Goal: Task Accomplishment & Management: Manage account settings

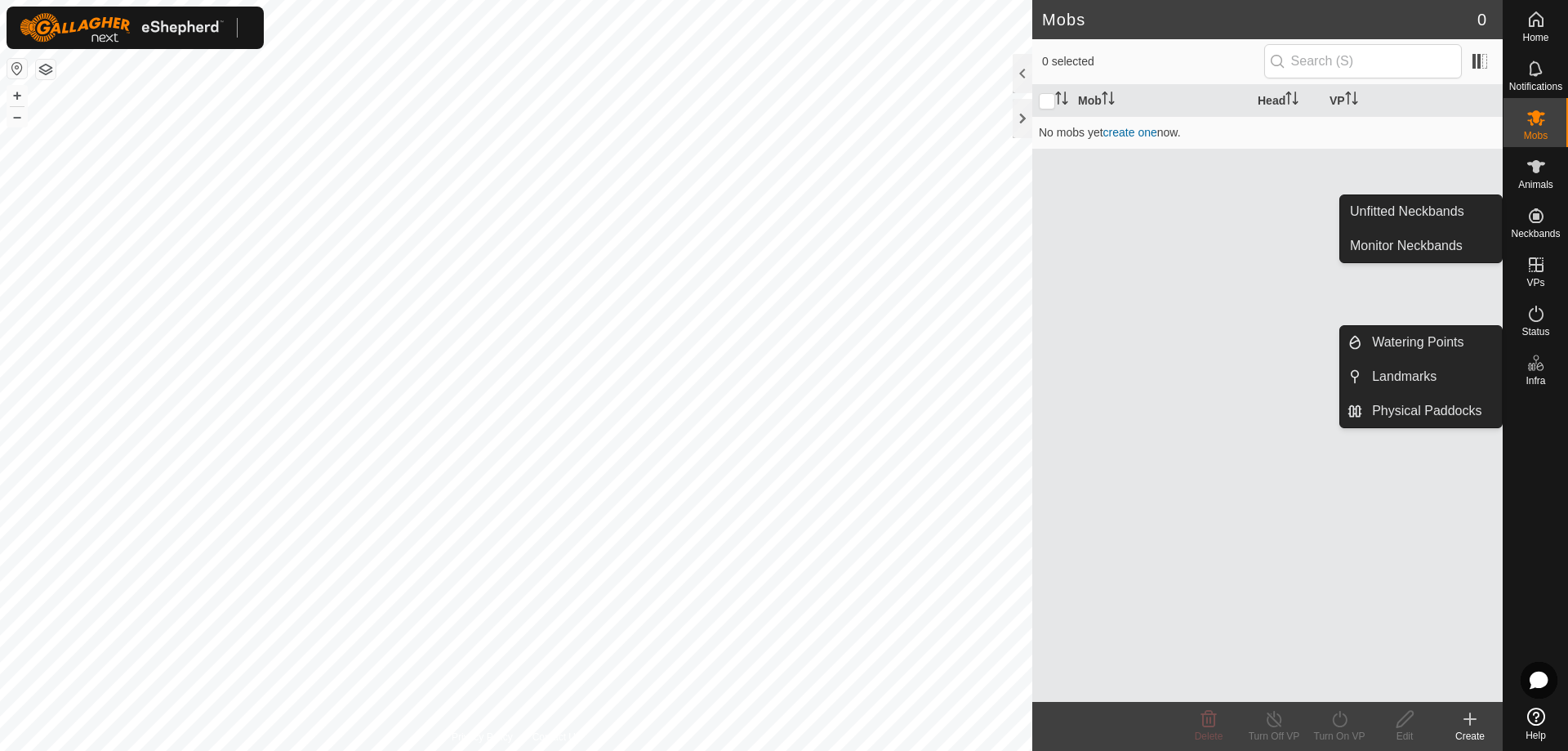
click at [1536, 364] on icon at bounding box center [1536, 363] width 20 height 20
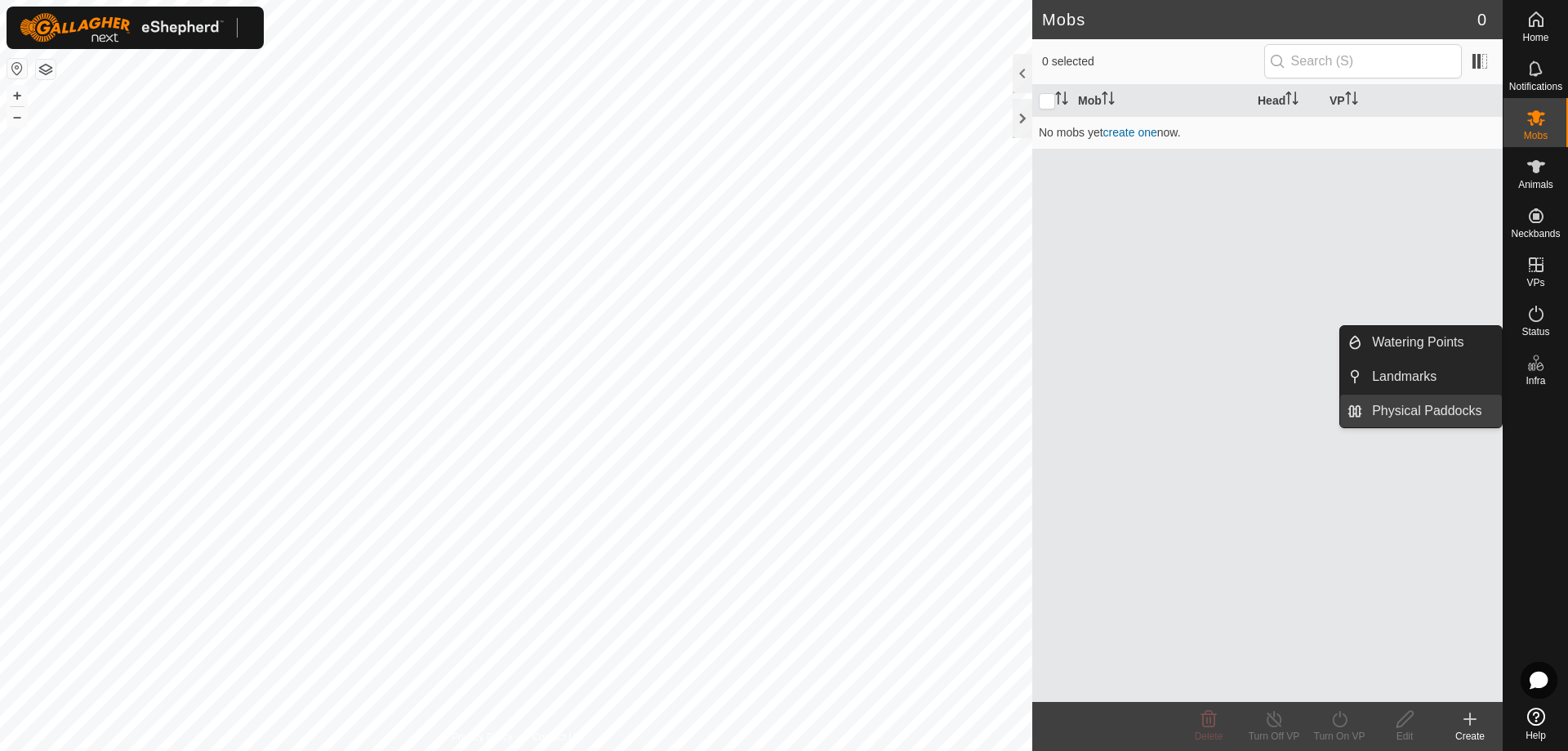
click at [1445, 402] on link "Physical Paddocks" at bounding box center [1431, 411] width 139 height 33
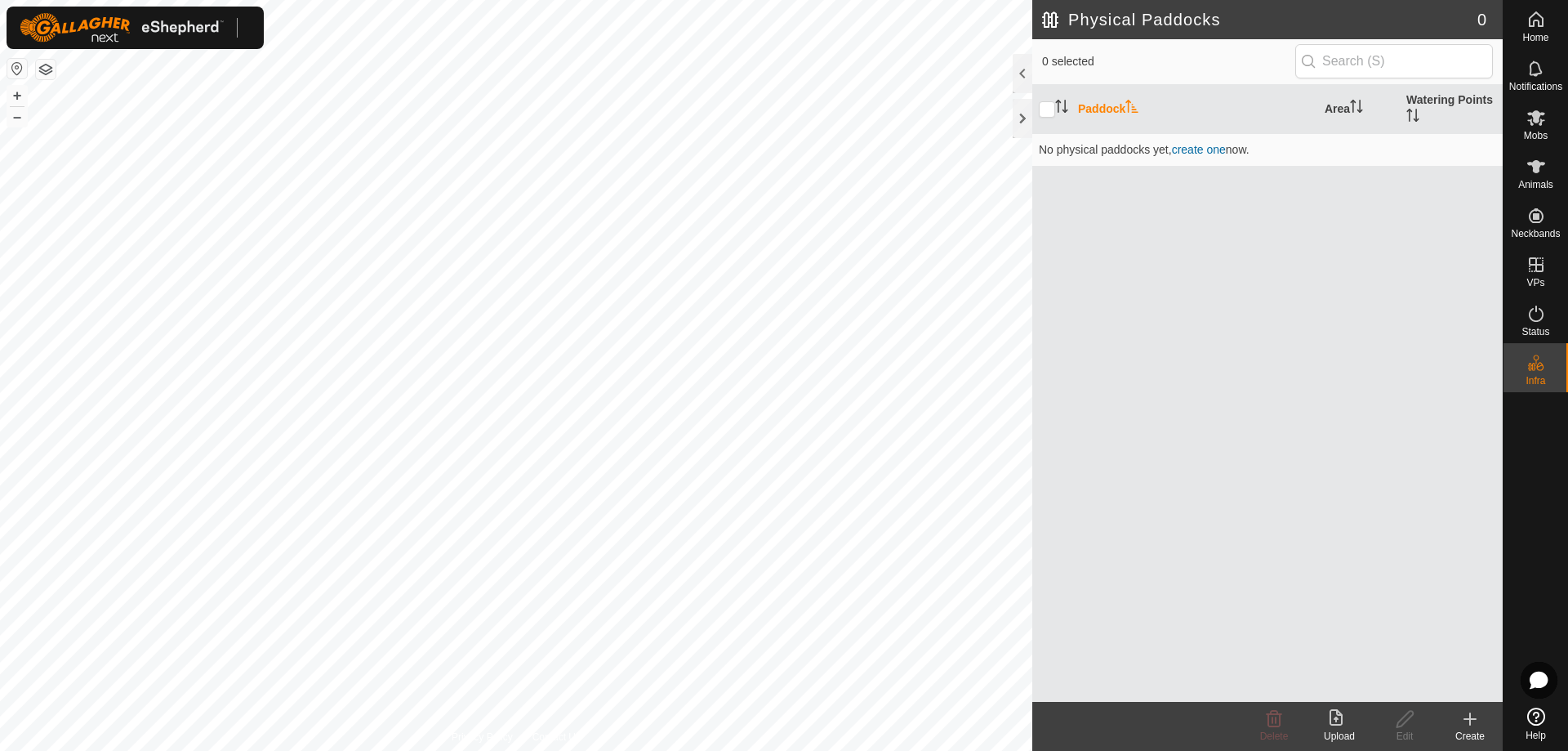
click at [51, 73] on button "button" at bounding box center [45, 69] width 20 height 20
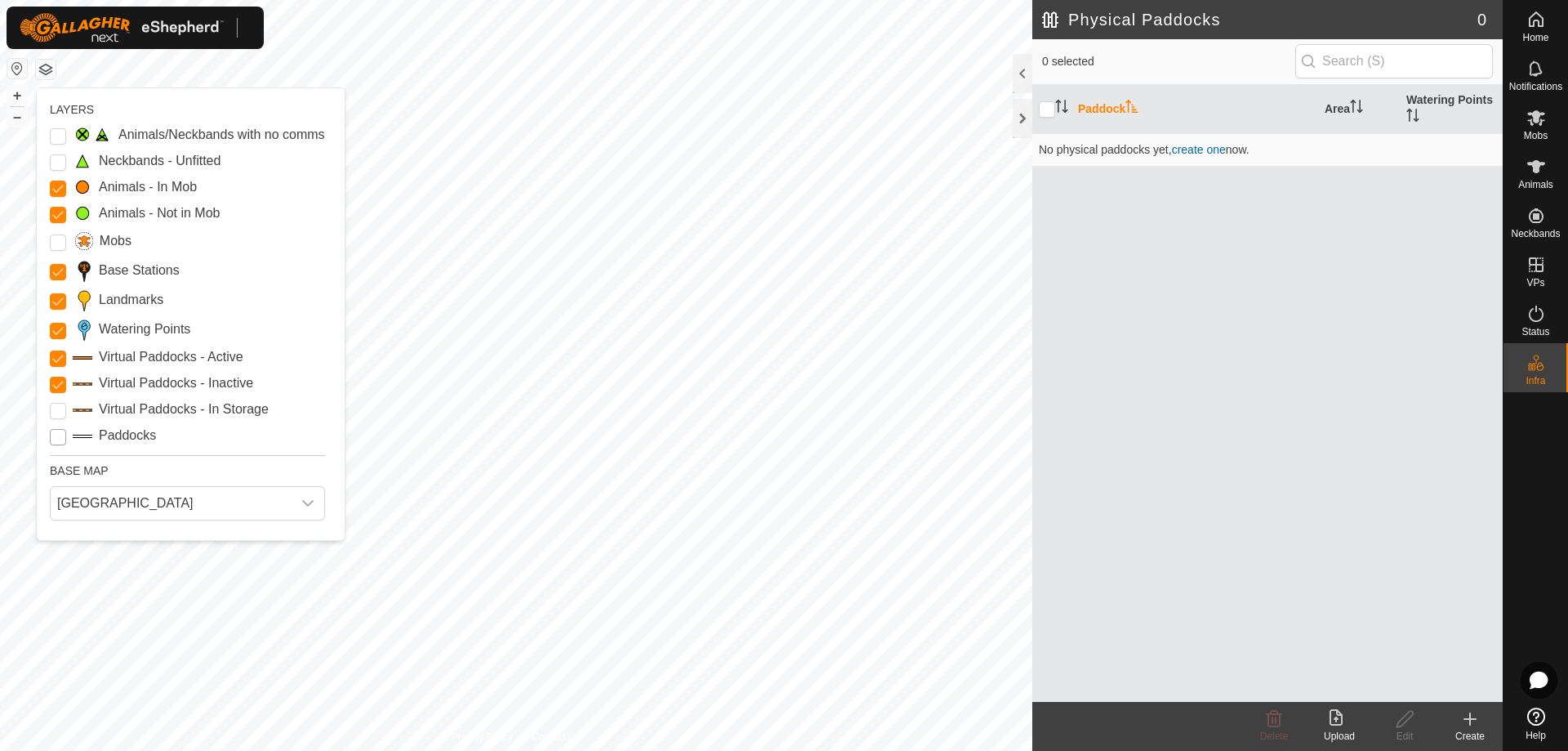
click at [53, 434] on input "Paddocks" at bounding box center [58, 437] width 16 height 16
click at [310, 410] on div "Virtual Paddocks - In Storage" at bounding box center [187, 410] width 275 height 20
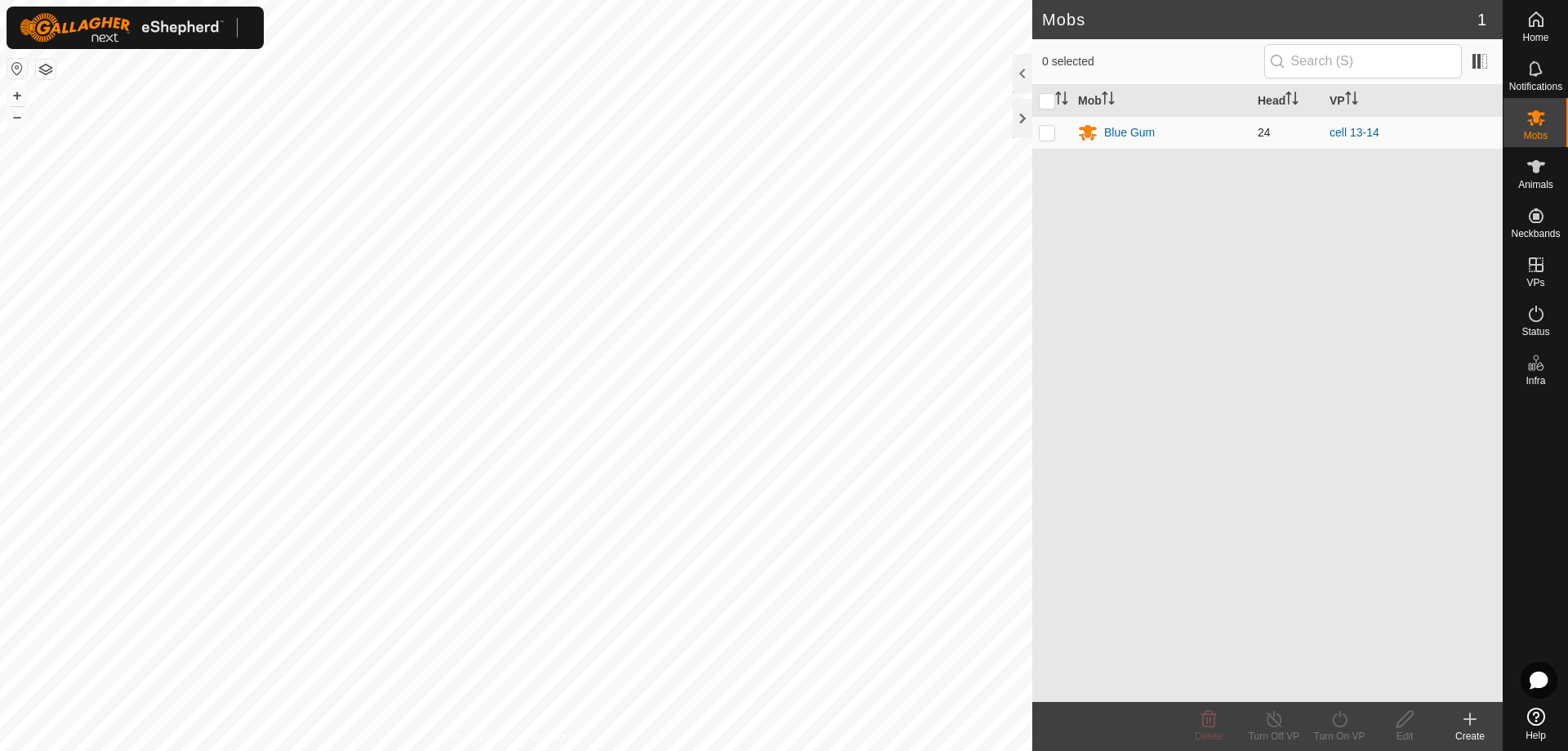
click at [1047, 131] on p-checkbox at bounding box center [1047, 132] width 16 height 13
checkbox input "true"
click at [1541, 35] on span "Home" at bounding box center [1535, 37] width 26 height 10
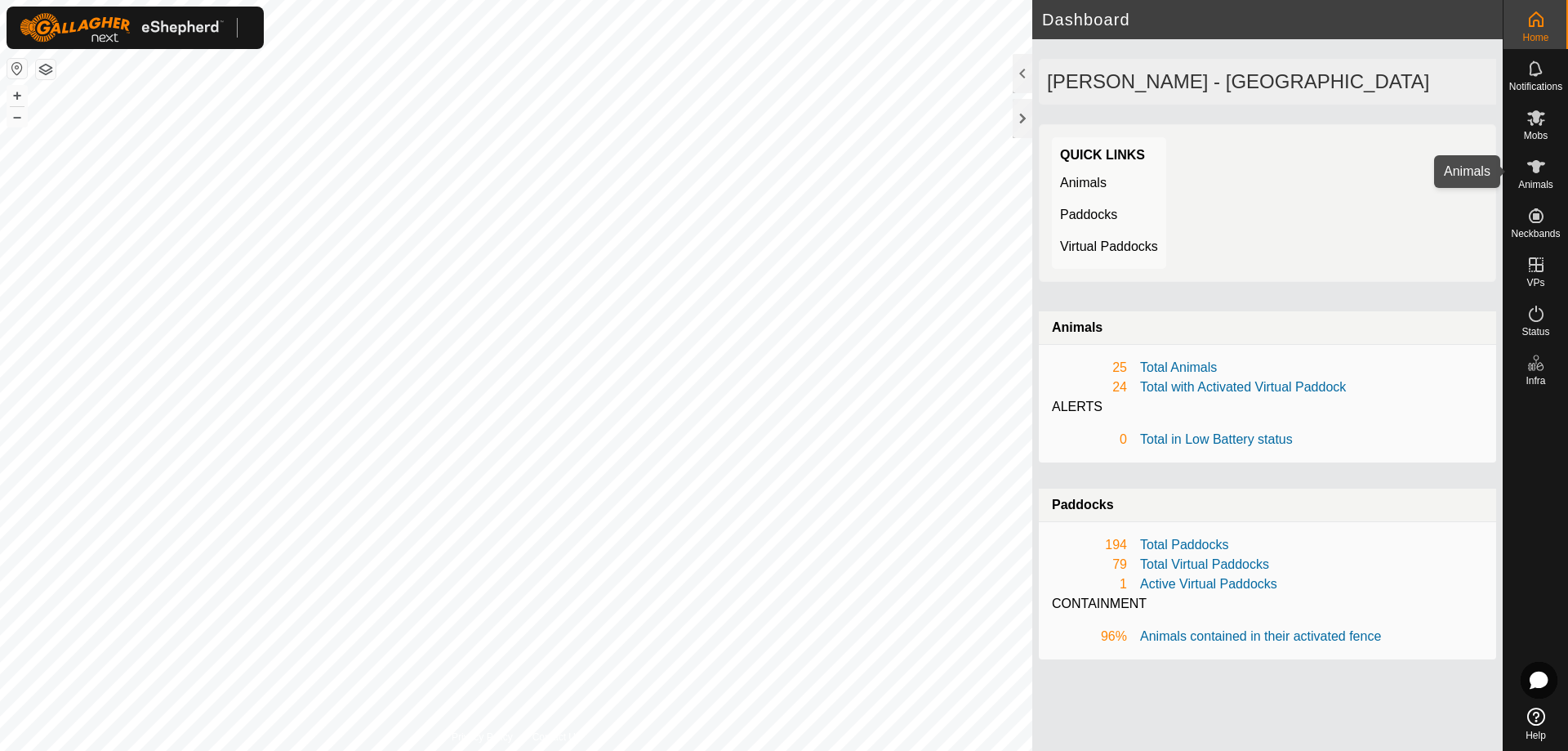
click at [1532, 172] on icon at bounding box center [1536, 166] width 20 height 20
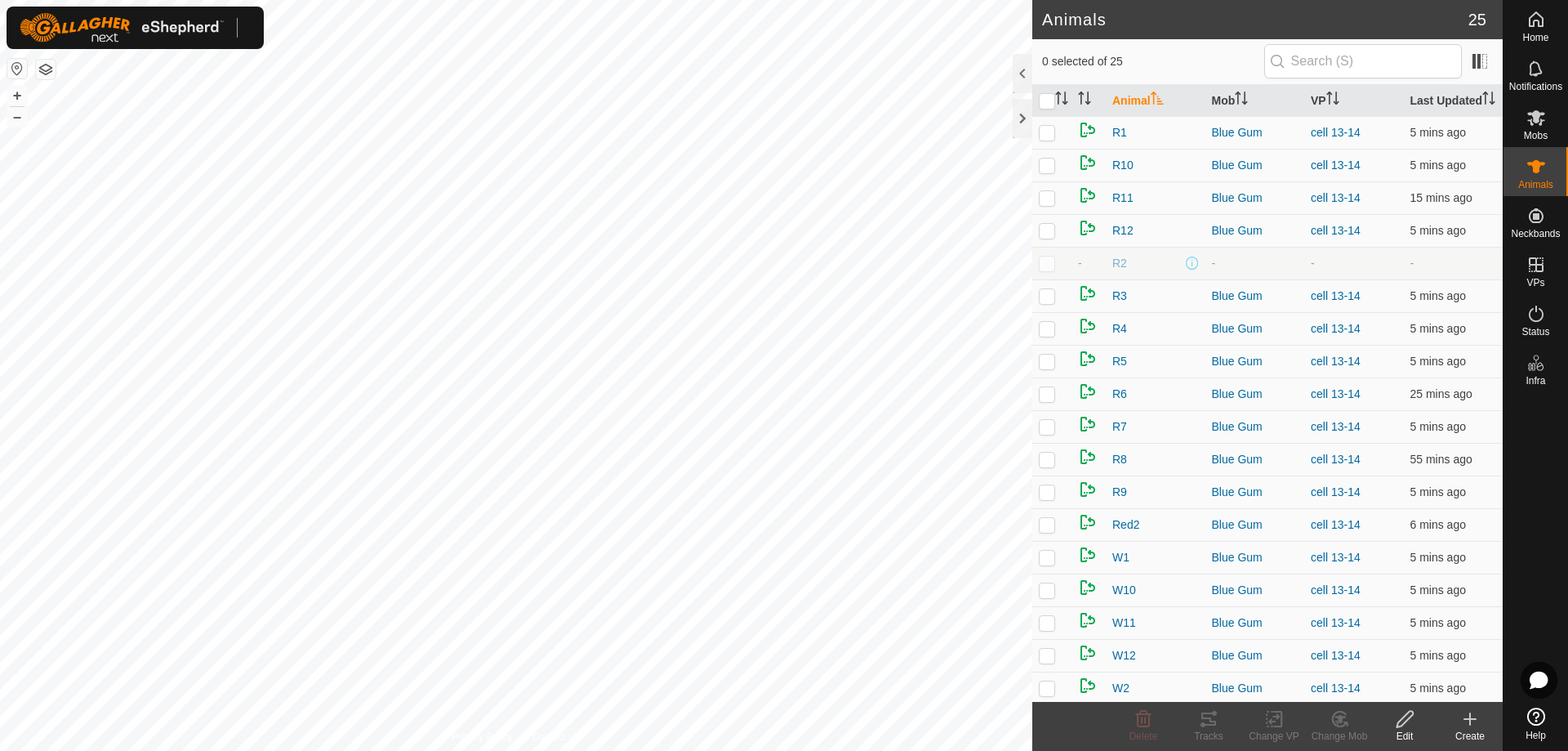
click at [53, 75] on button "button" at bounding box center [45, 69] width 20 height 20
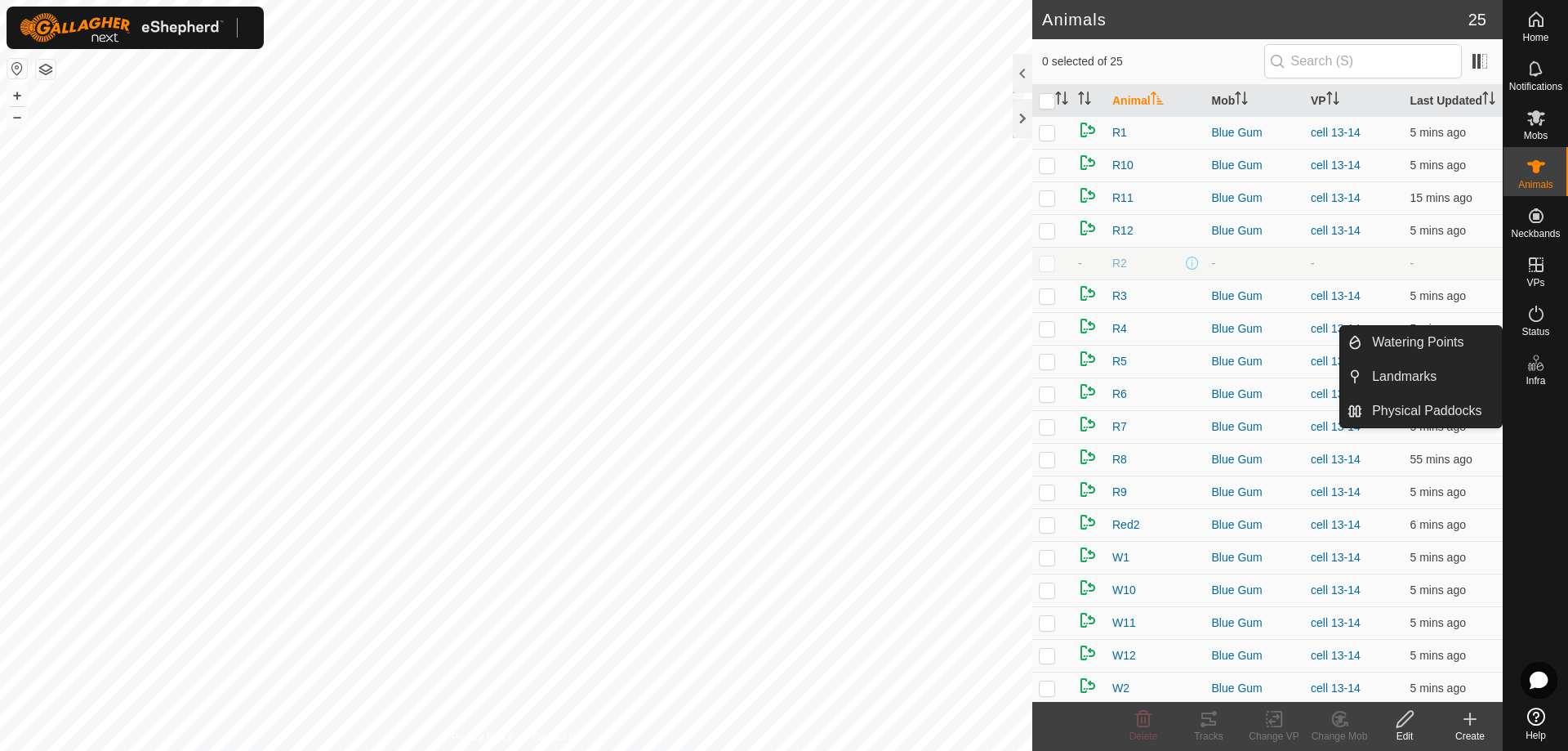
click at [1534, 359] on icon at bounding box center [1536, 363] width 20 height 20
click at [1408, 404] on link "Physical Paddocks" at bounding box center [1431, 411] width 139 height 33
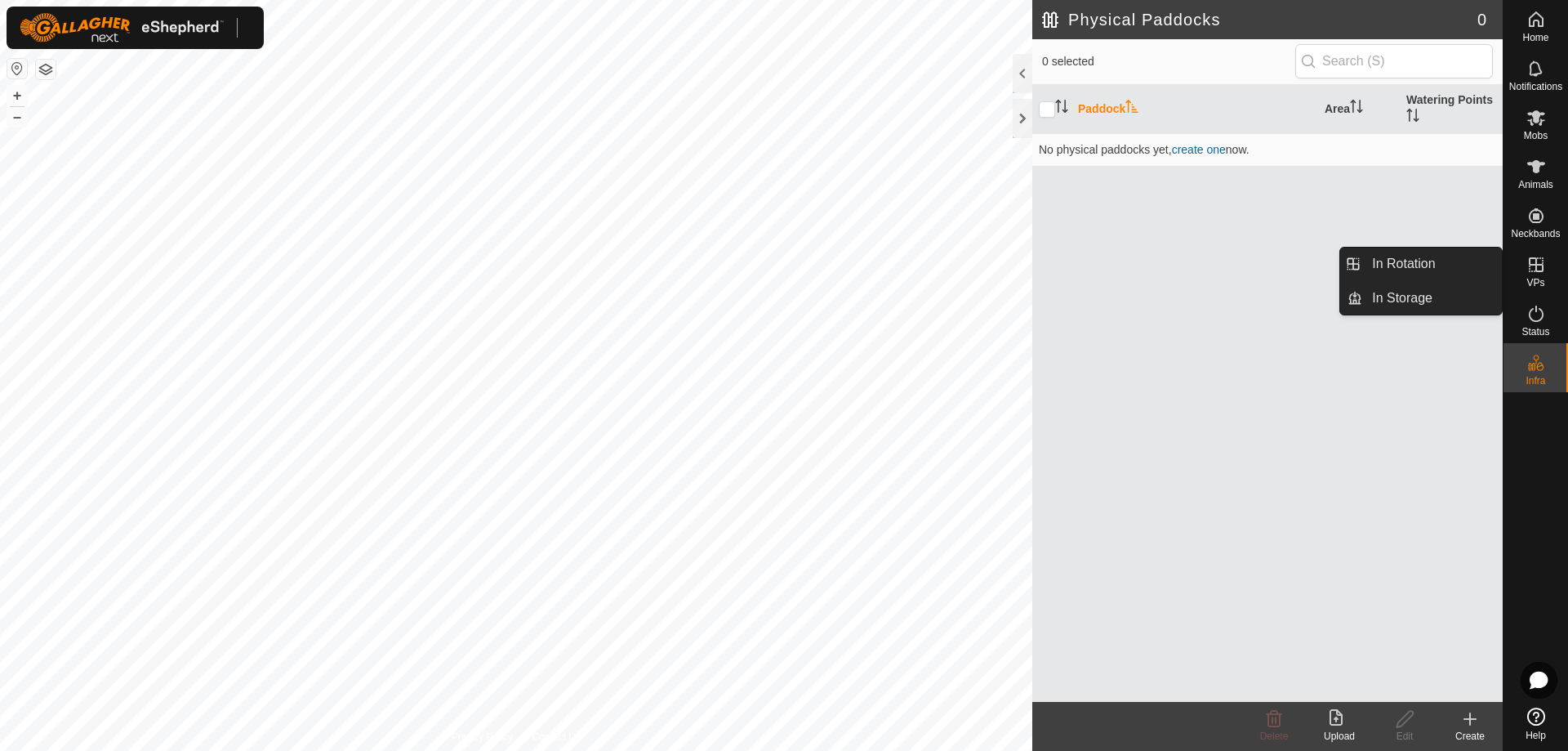
click at [1527, 266] on icon at bounding box center [1536, 265] width 20 height 20
click at [1543, 271] on icon at bounding box center [1536, 265] width 20 height 20
click at [1393, 271] on link "In Rotation" at bounding box center [1431, 264] width 139 height 33
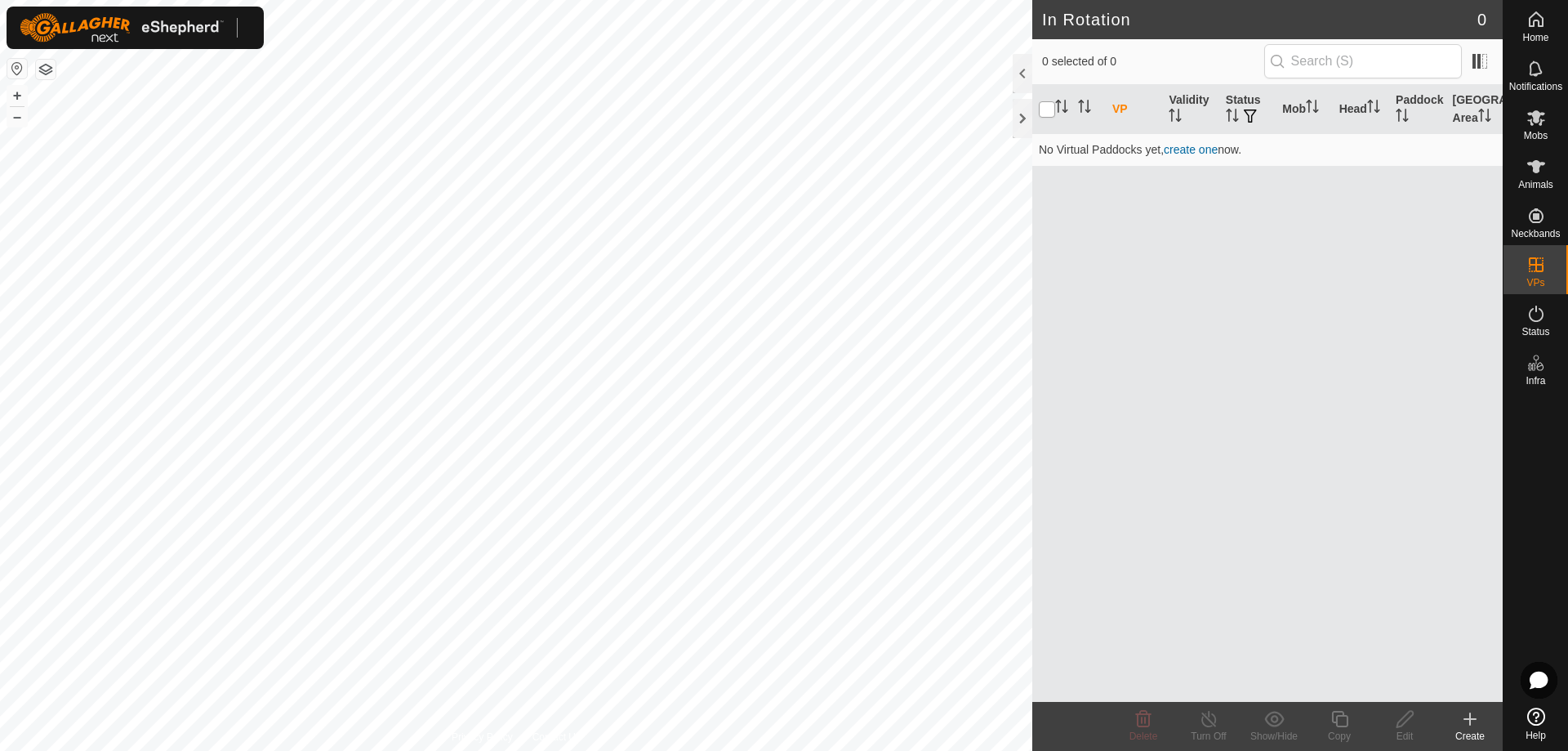
click at [1048, 111] on input "checkbox" at bounding box center [1047, 109] width 16 height 16
click at [1047, 114] on input "checkbox" at bounding box center [1047, 109] width 16 height 16
checkbox input "false"
click at [54, 75] on button "button" at bounding box center [45, 69] width 20 height 20
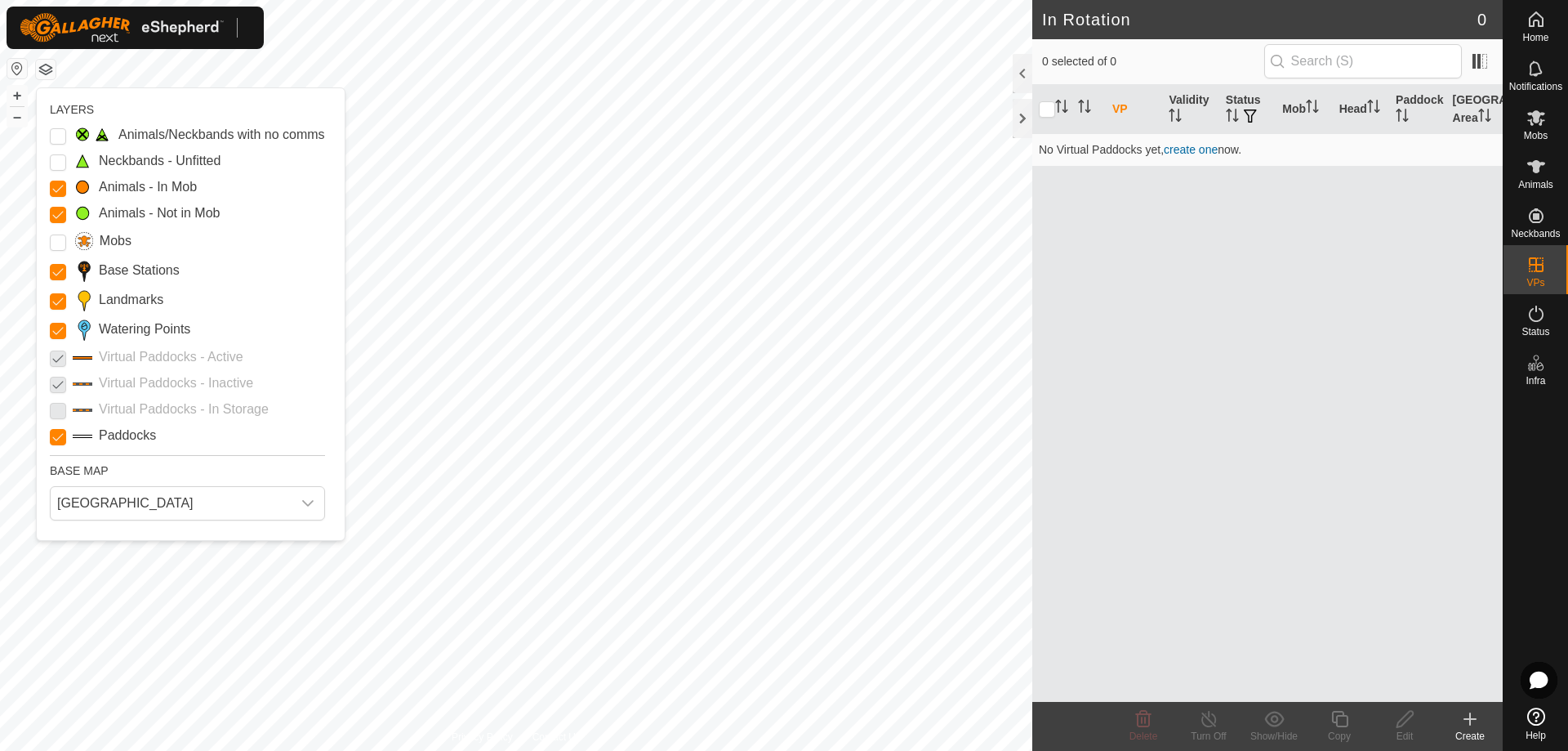
click at [60, 359] on p-checkbox at bounding box center [58, 357] width 16 height 20
click at [56, 381] on p-checkbox at bounding box center [58, 383] width 16 height 20
click at [56, 410] on p-checkbox at bounding box center [58, 410] width 16 height 20
click at [1542, 36] on span "Home" at bounding box center [1535, 37] width 26 height 10
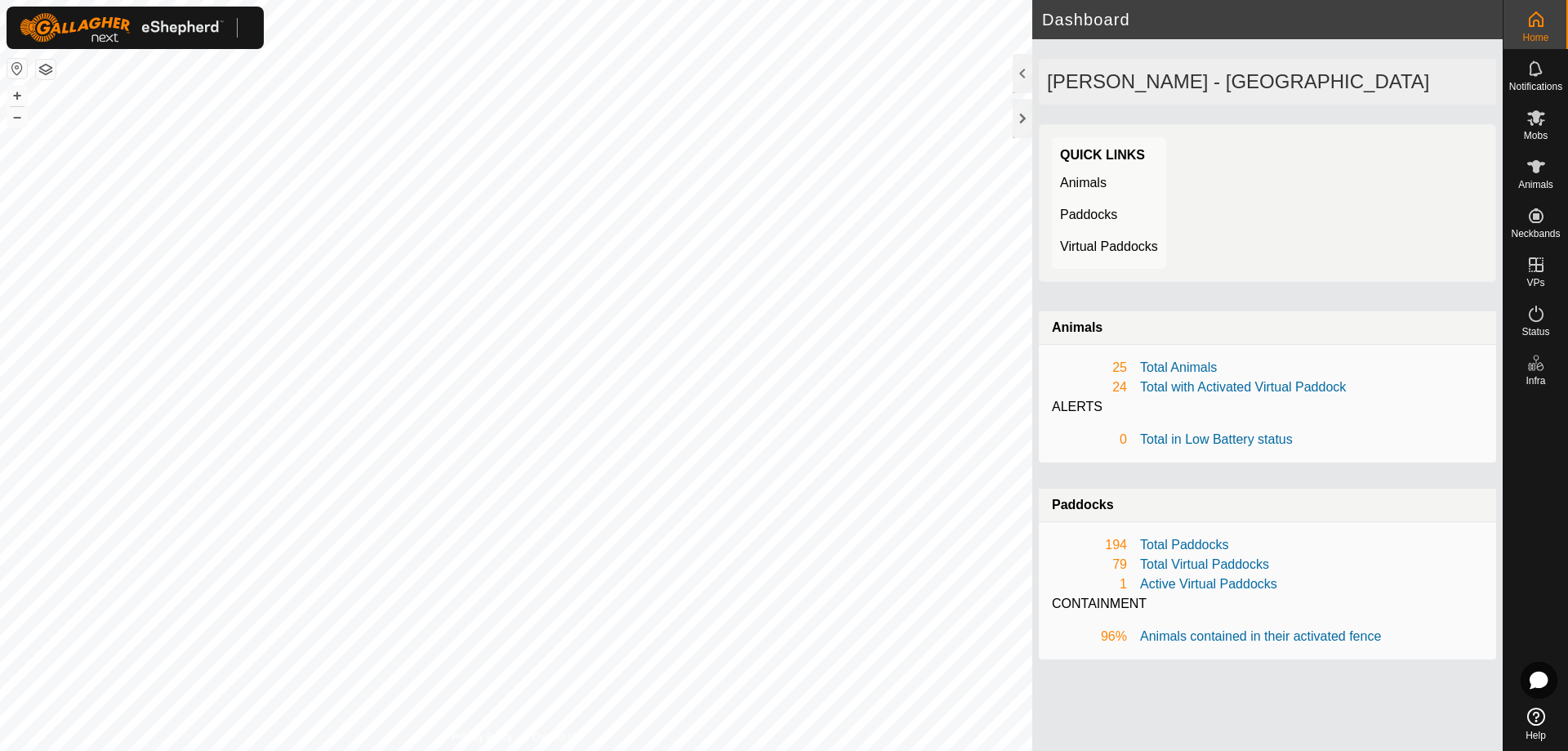
click at [1160, 540] on link "Total Paddocks" at bounding box center [1184, 545] width 89 height 14
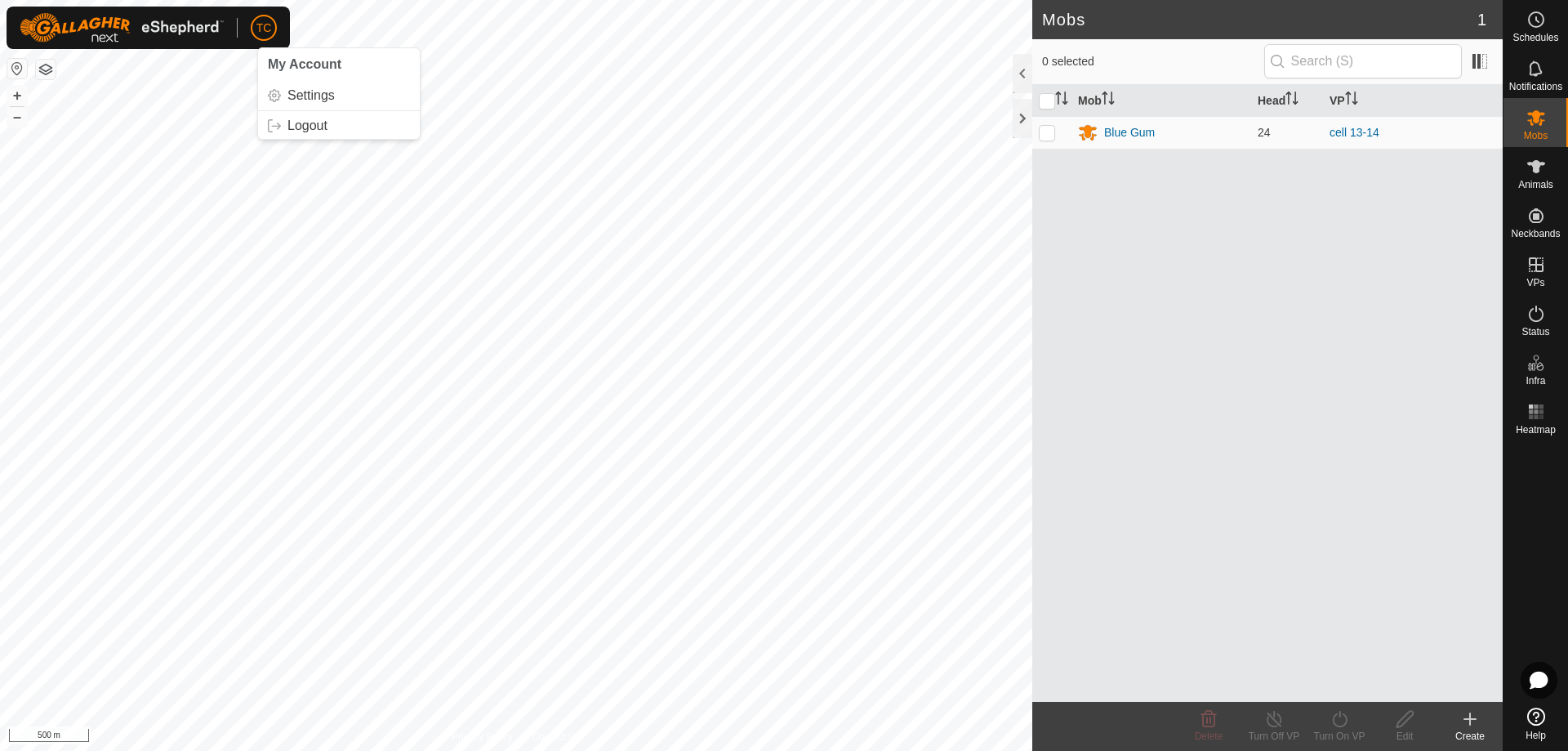
click at [270, 31] on span "TC" at bounding box center [264, 28] width 15 height 17
click at [308, 121] on link "Logout" at bounding box center [338, 125] width 162 height 26
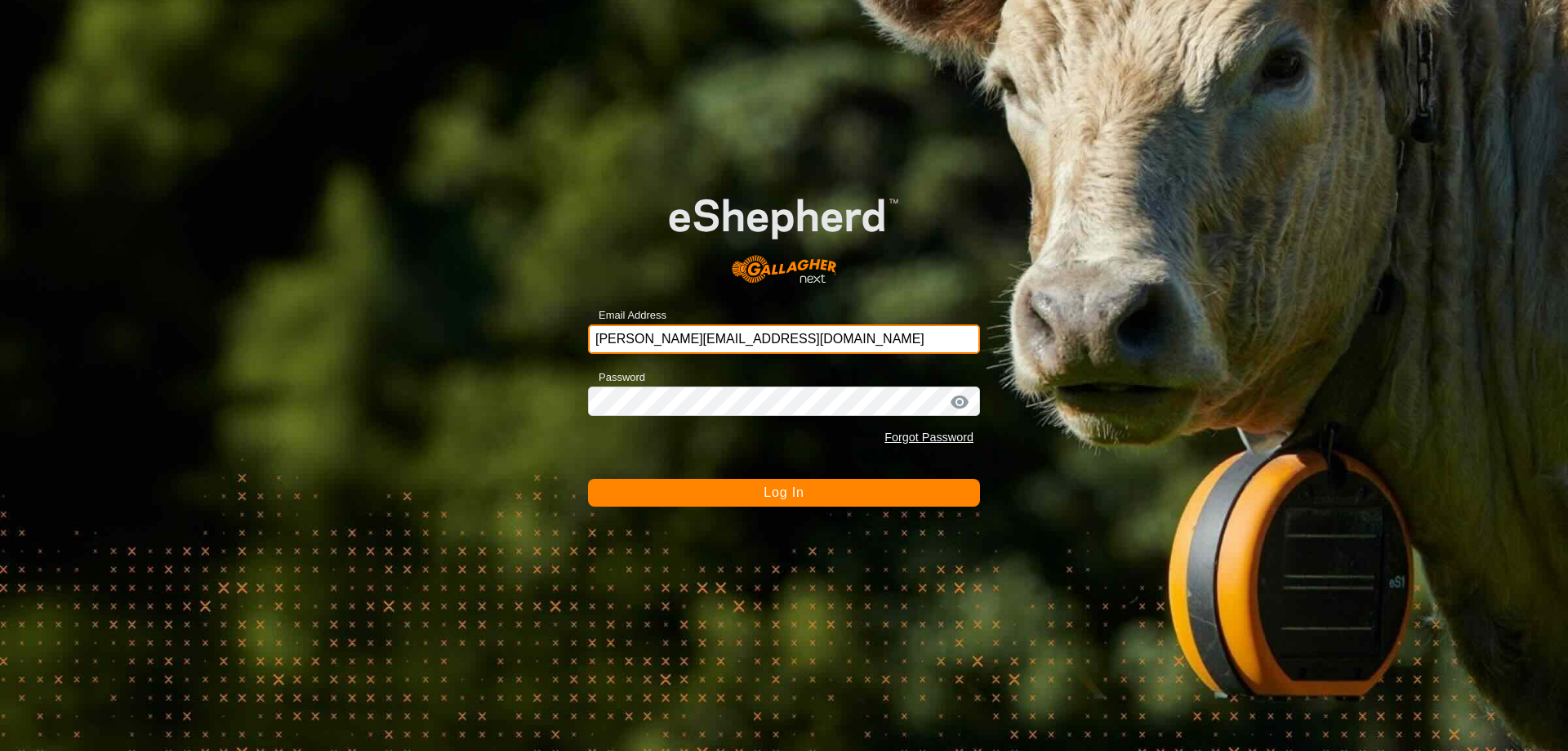
click at [744, 341] on input "[PERSON_NAME][EMAIL_ADDRESS][DOMAIN_NAME]" at bounding box center [784, 339] width 392 height 29
type input "[PERSON_NAME][EMAIL_ADDRESS][DOMAIN_NAME]"
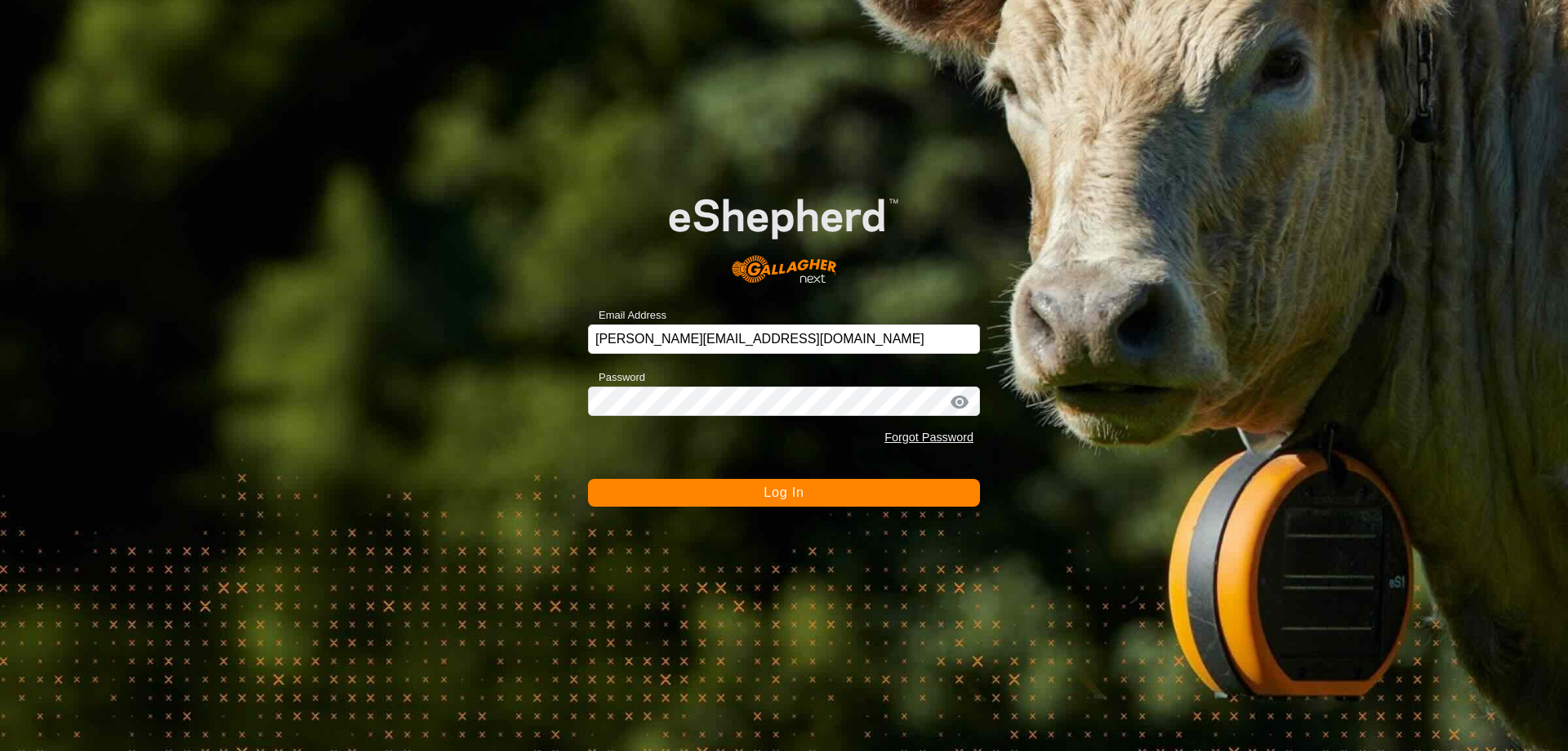
click at [748, 494] on button "Log In" at bounding box center [784, 492] width 392 height 28
